Goal: Information Seeking & Learning: Learn about a topic

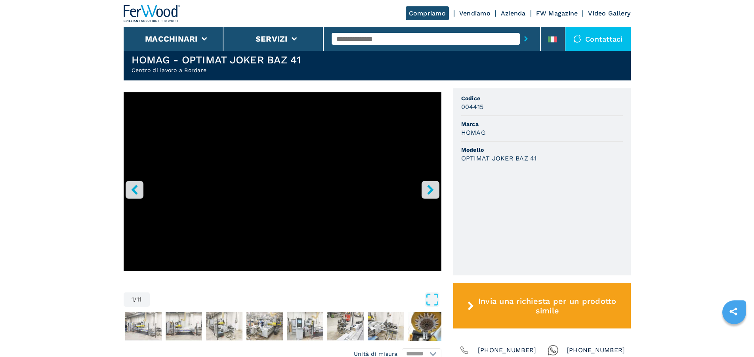
scroll to position [202, 0]
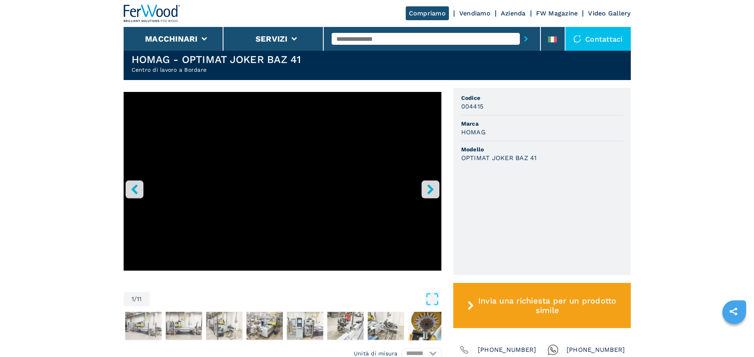
click at [433, 192] on icon "right-button" at bounding box center [430, 189] width 10 height 10
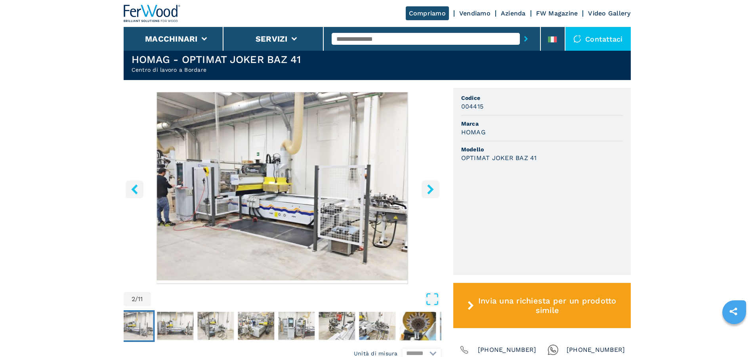
click at [429, 189] on icon "right-button" at bounding box center [430, 189] width 10 height 10
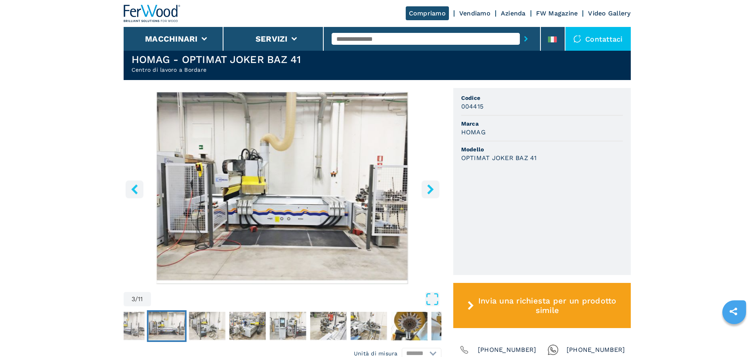
click at [429, 189] on icon "right-button" at bounding box center [430, 189] width 10 height 10
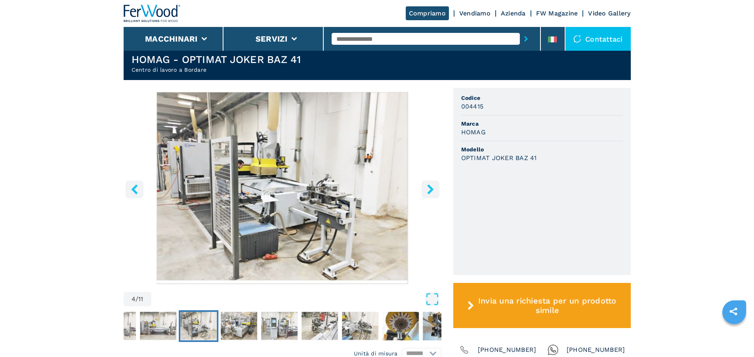
click at [429, 189] on icon "right-button" at bounding box center [430, 189] width 10 height 10
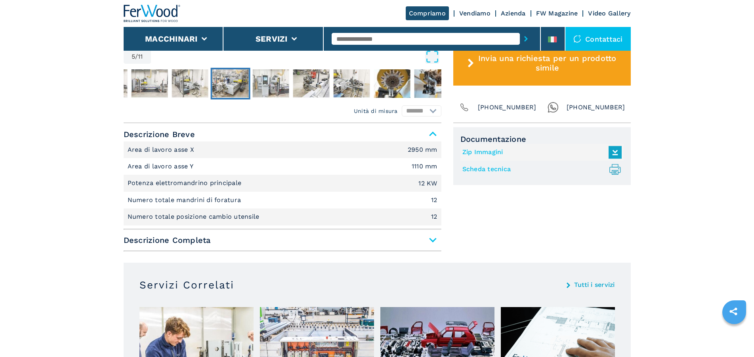
scroll to position [525, 0]
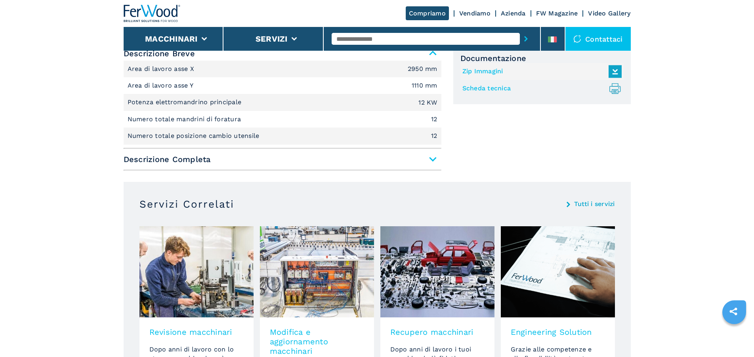
click at [436, 159] on span "Descrizione Completa" at bounding box center [283, 159] width 318 height 14
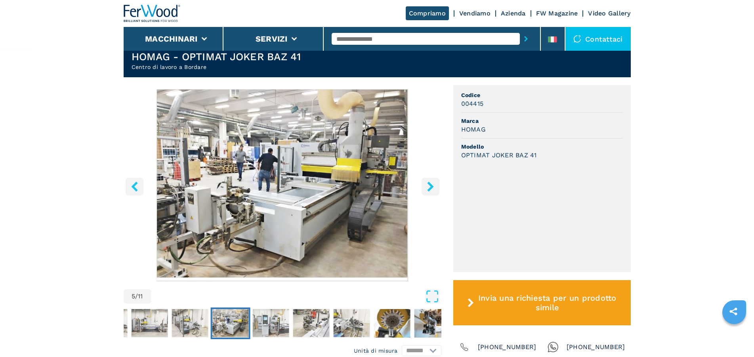
scroll to position [202, 0]
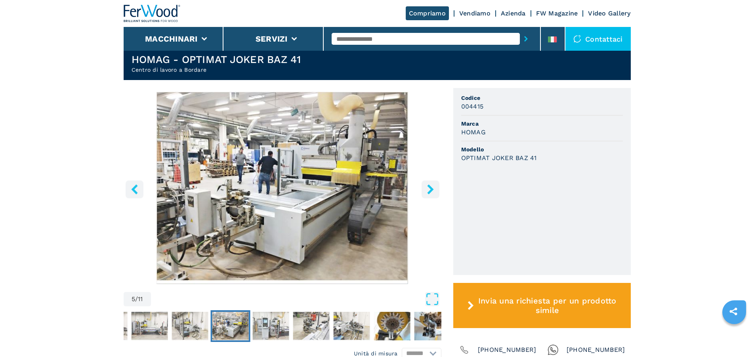
click at [434, 195] on button "right-button" at bounding box center [431, 189] width 18 height 18
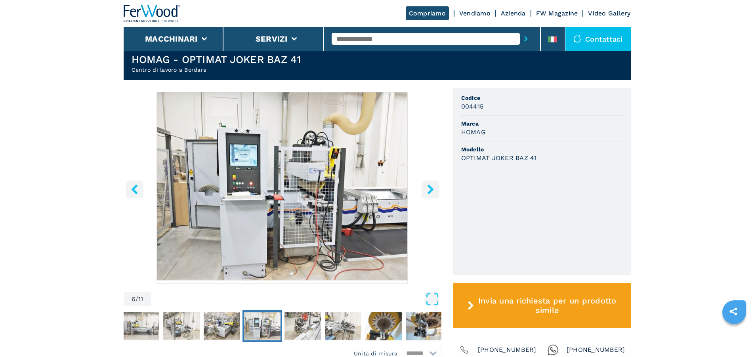
click at [434, 195] on button "right-button" at bounding box center [431, 189] width 18 height 18
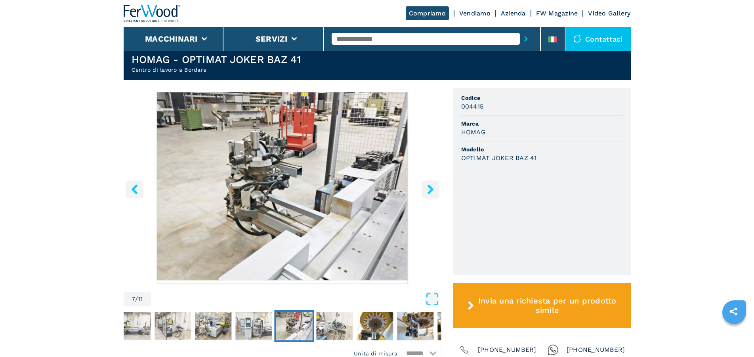
click at [434, 195] on button "right-button" at bounding box center [431, 189] width 18 height 18
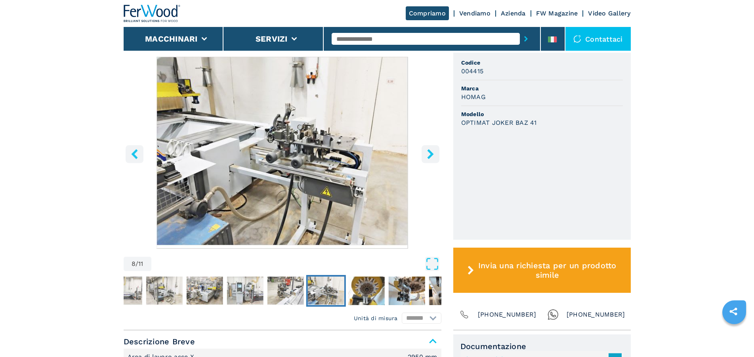
scroll to position [242, 0]
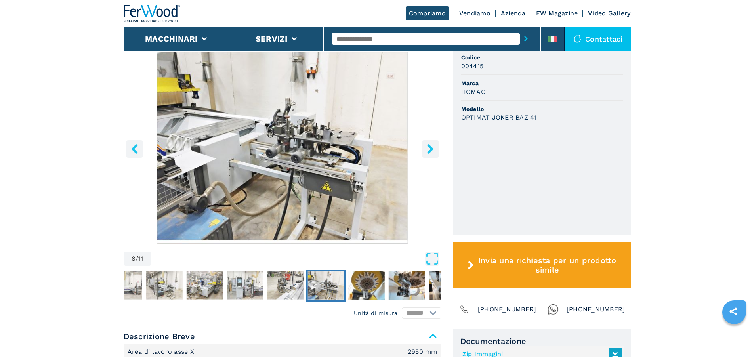
click at [435, 150] on icon "right-button" at bounding box center [430, 149] width 10 height 10
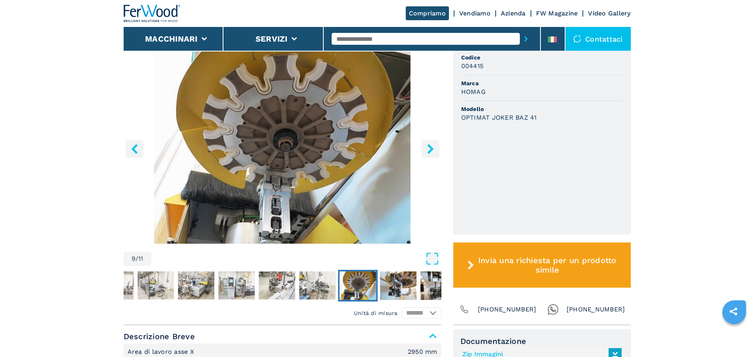
click at [435, 150] on icon "right-button" at bounding box center [430, 149] width 10 height 10
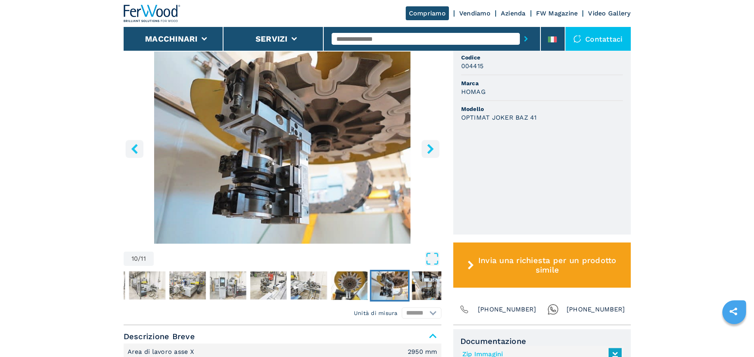
click at [435, 150] on icon "right-button" at bounding box center [430, 149] width 10 height 10
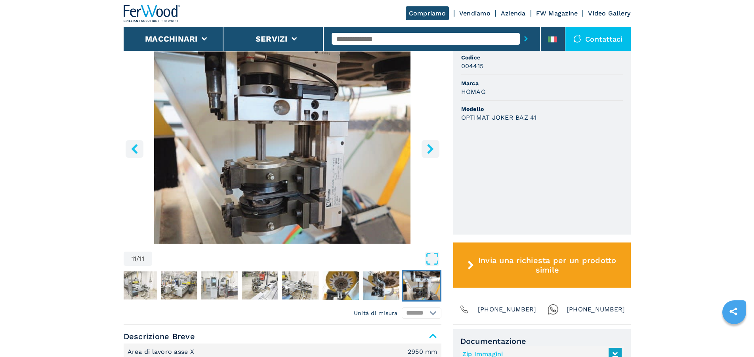
click at [435, 150] on icon "right-button" at bounding box center [430, 149] width 10 height 10
